Goal: Complete application form

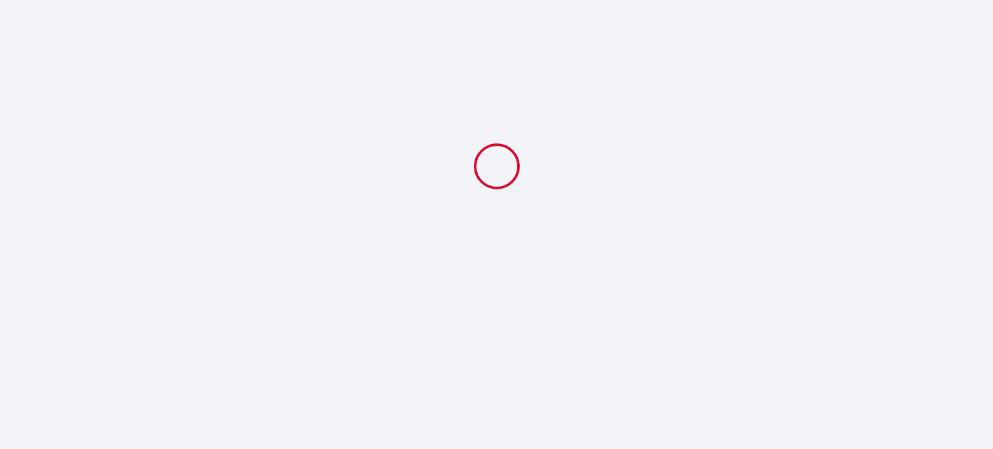
select select
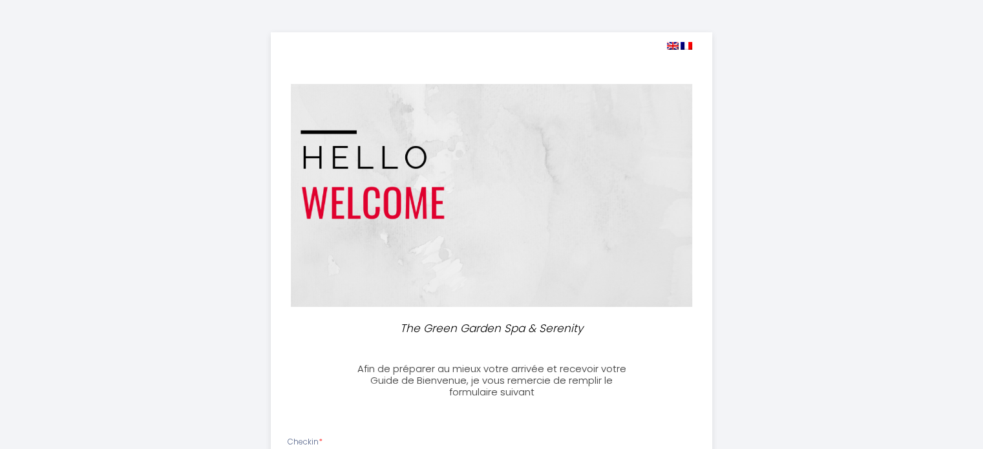
click at [670, 48] on img at bounding box center [673, 46] width 12 height 8
select select
click at [672, 46] on img at bounding box center [673, 46] width 12 height 8
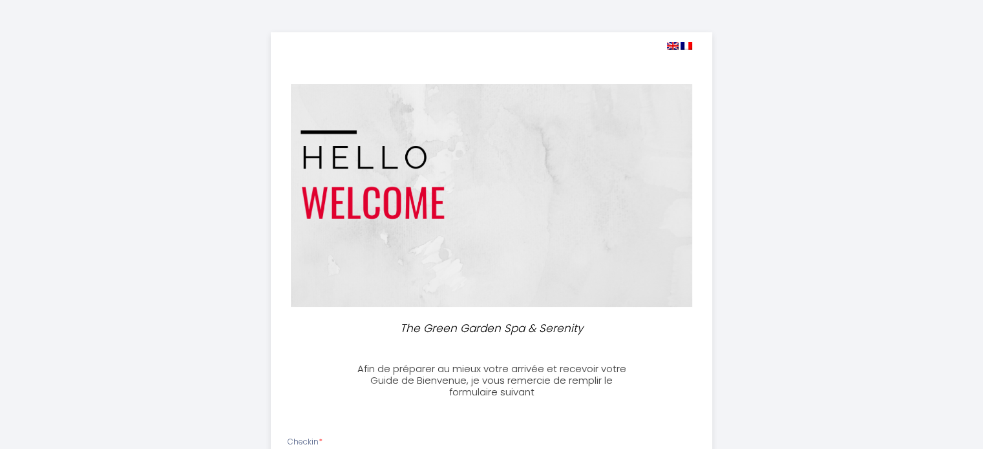
click at [672, 46] on img at bounding box center [673, 46] width 12 height 8
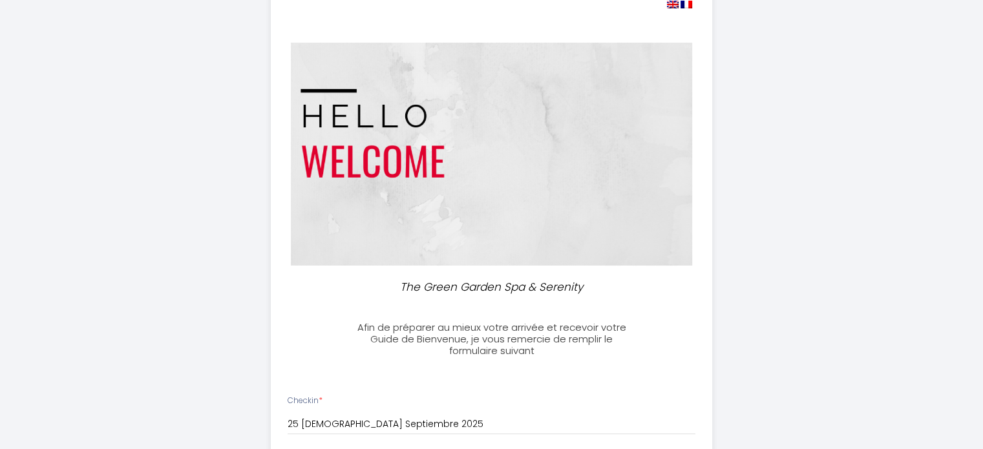
scroll to position [65, 0]
